Goal: Task Accomplishment & Management: Use online tool/utility

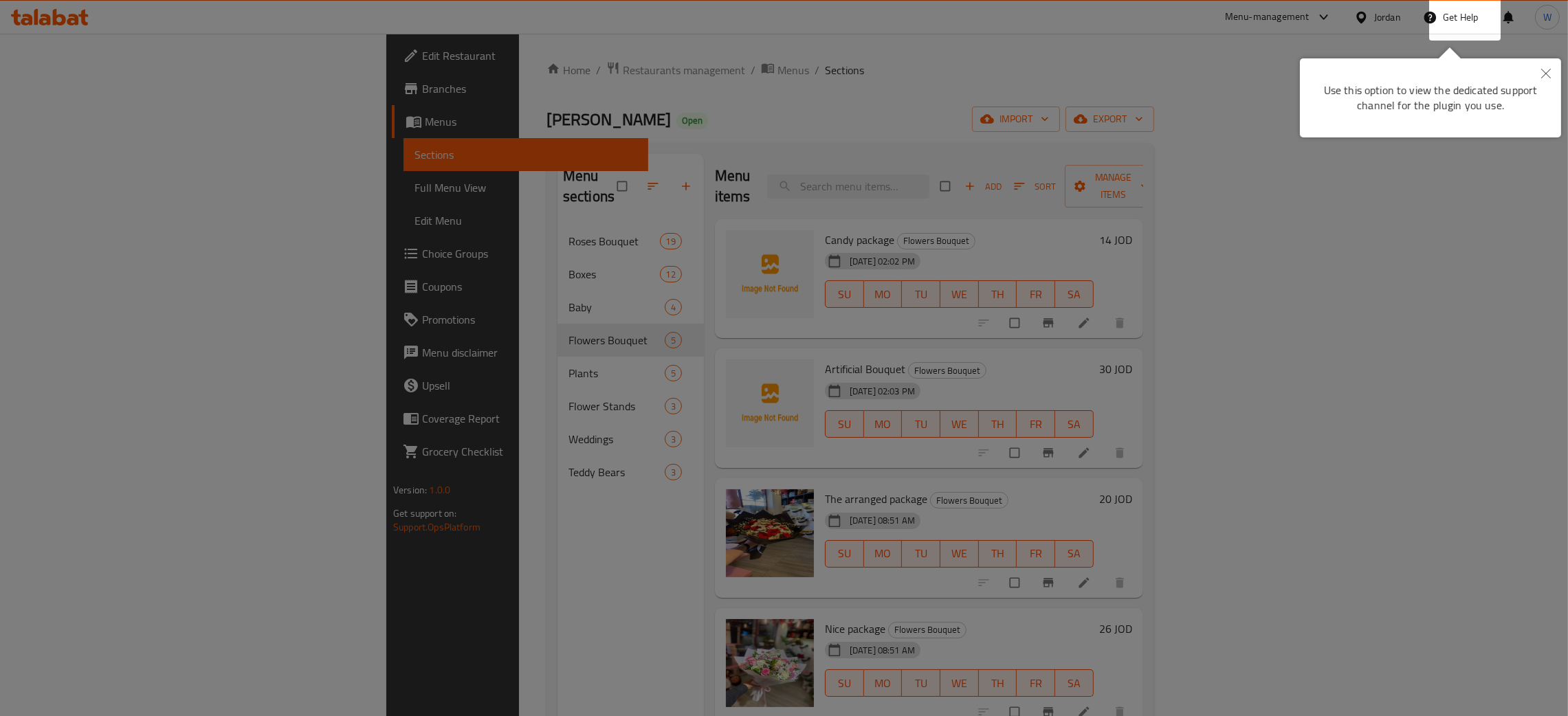
click at [1542, 72] on icon "Close" at bounding box center [1547, 74] width 10 height 10
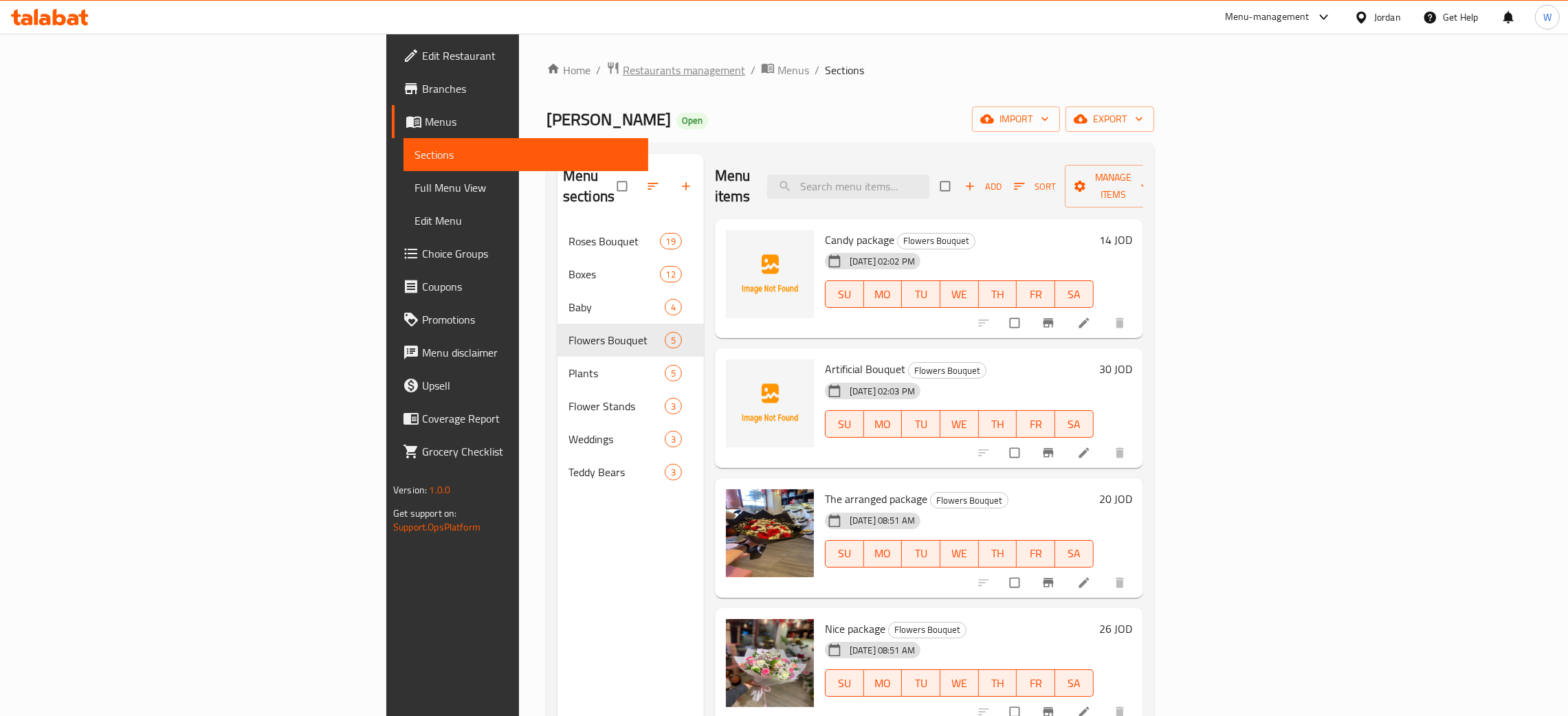
click at [623, 70] on span "Restaurants management" at bounding box center [684, 70] width 123 height 16
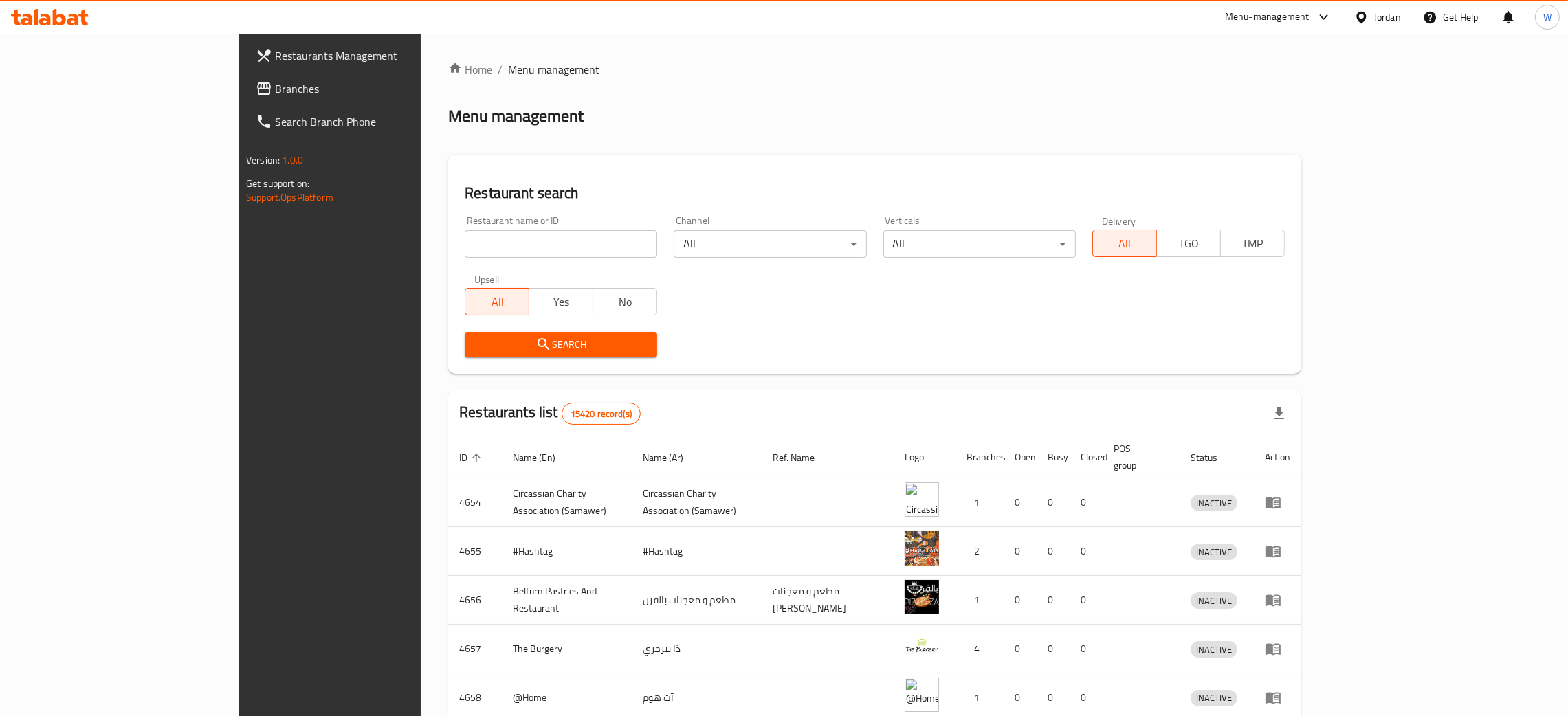
click at [465, 246] on input "search" at bounding box center [561, 244] width 193 height 27
type input "pet rangers"
click button "Search" at bounding box center [561, 344] width 193 height 26
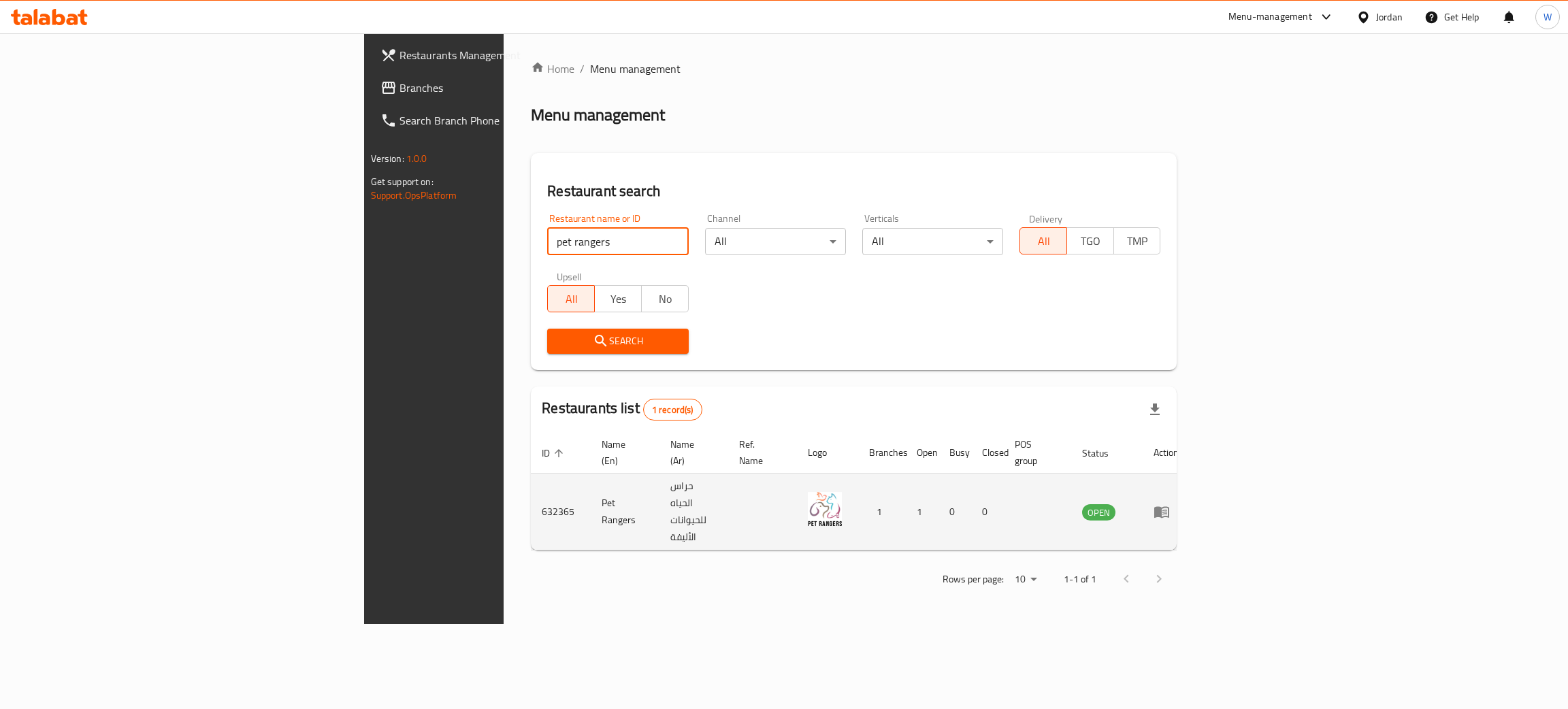
click at [531, 487] on td "632365" at bounding box center [561, 512] width 60 height 77
copy td "632365"
